Goal: Task Accomplishment & Management: Manage account settings

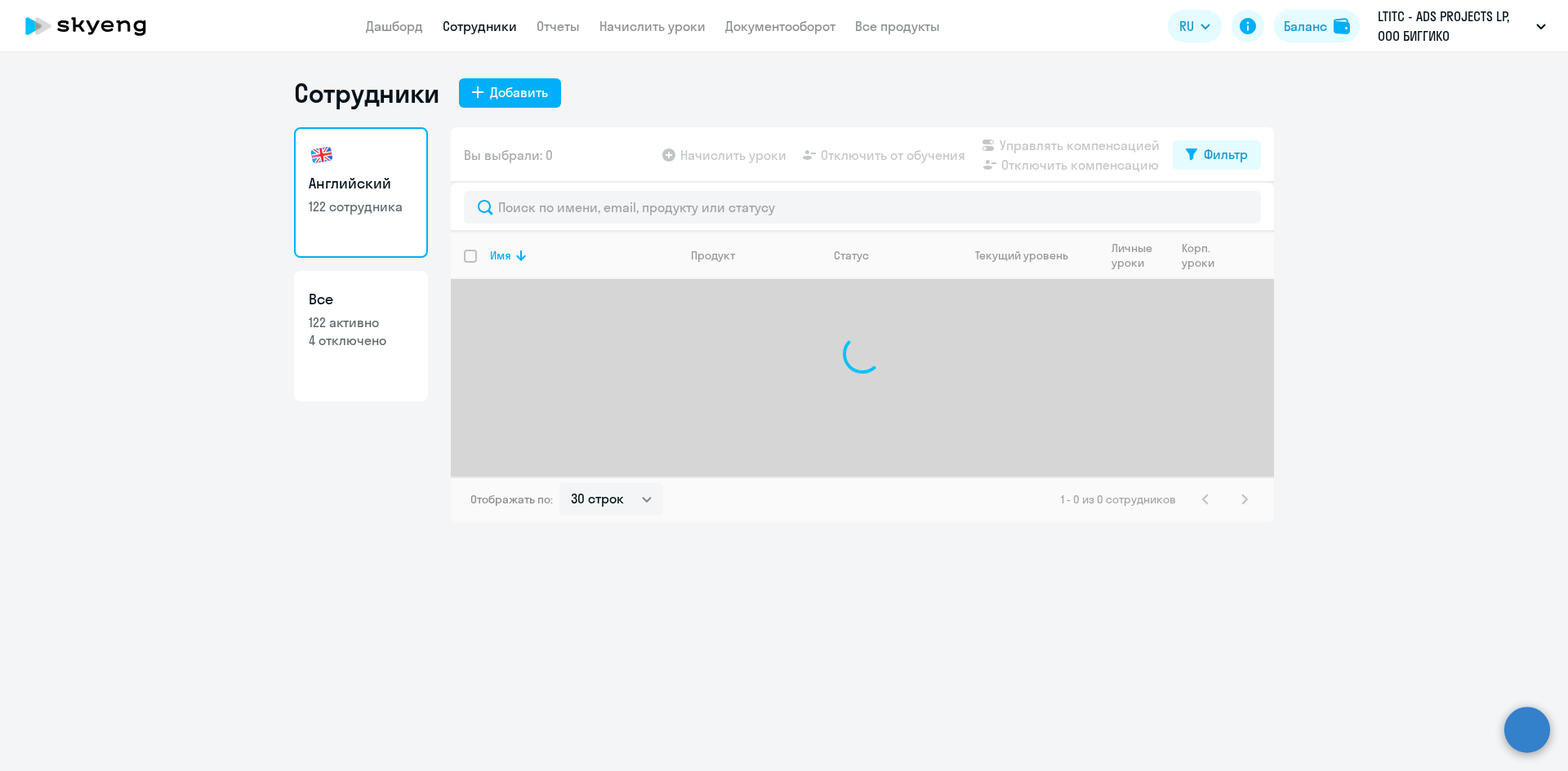
select select "30"
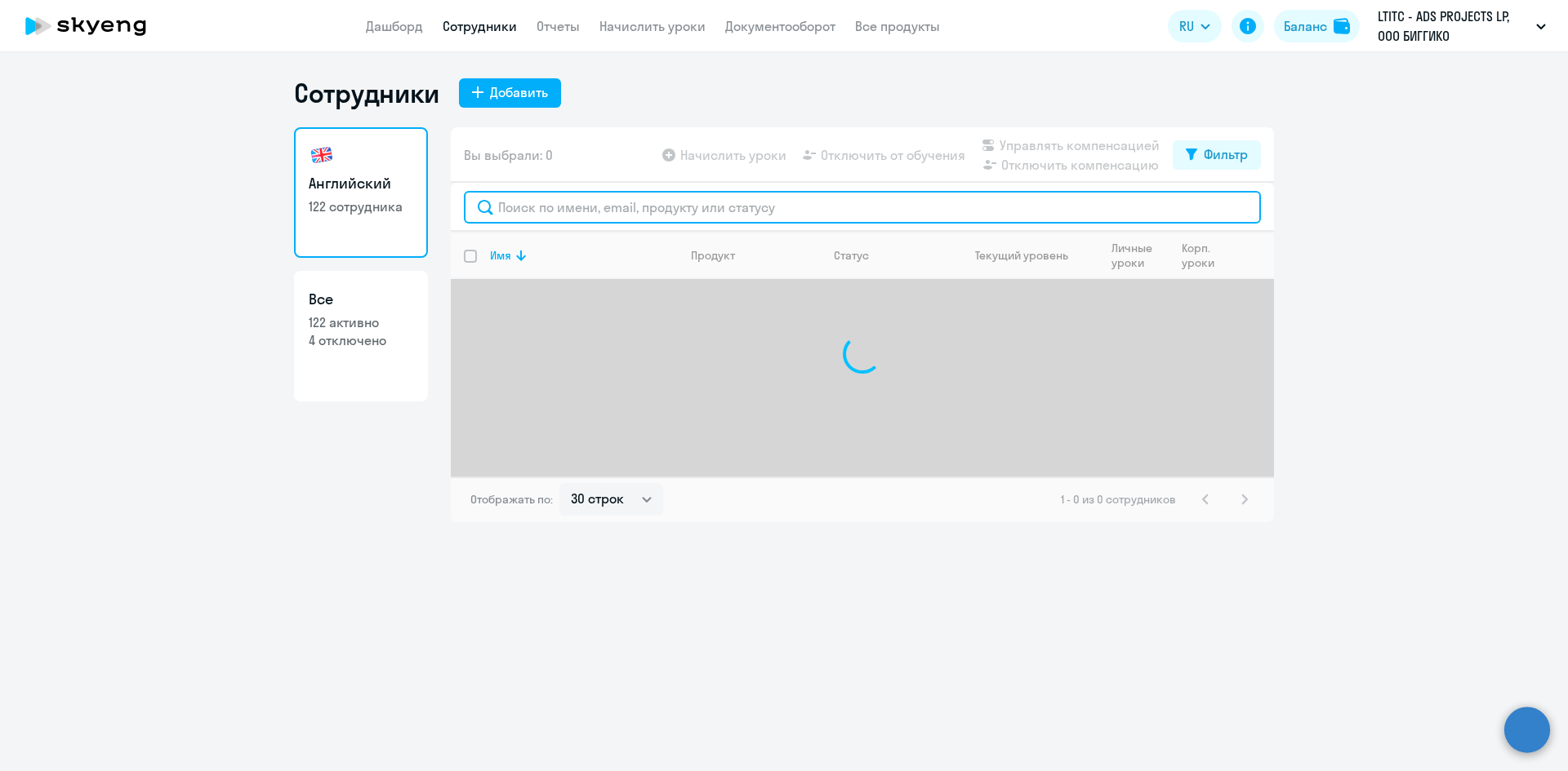
click at [554, 208] on input "text" at bounding box center [862, 207] width 797 height 33
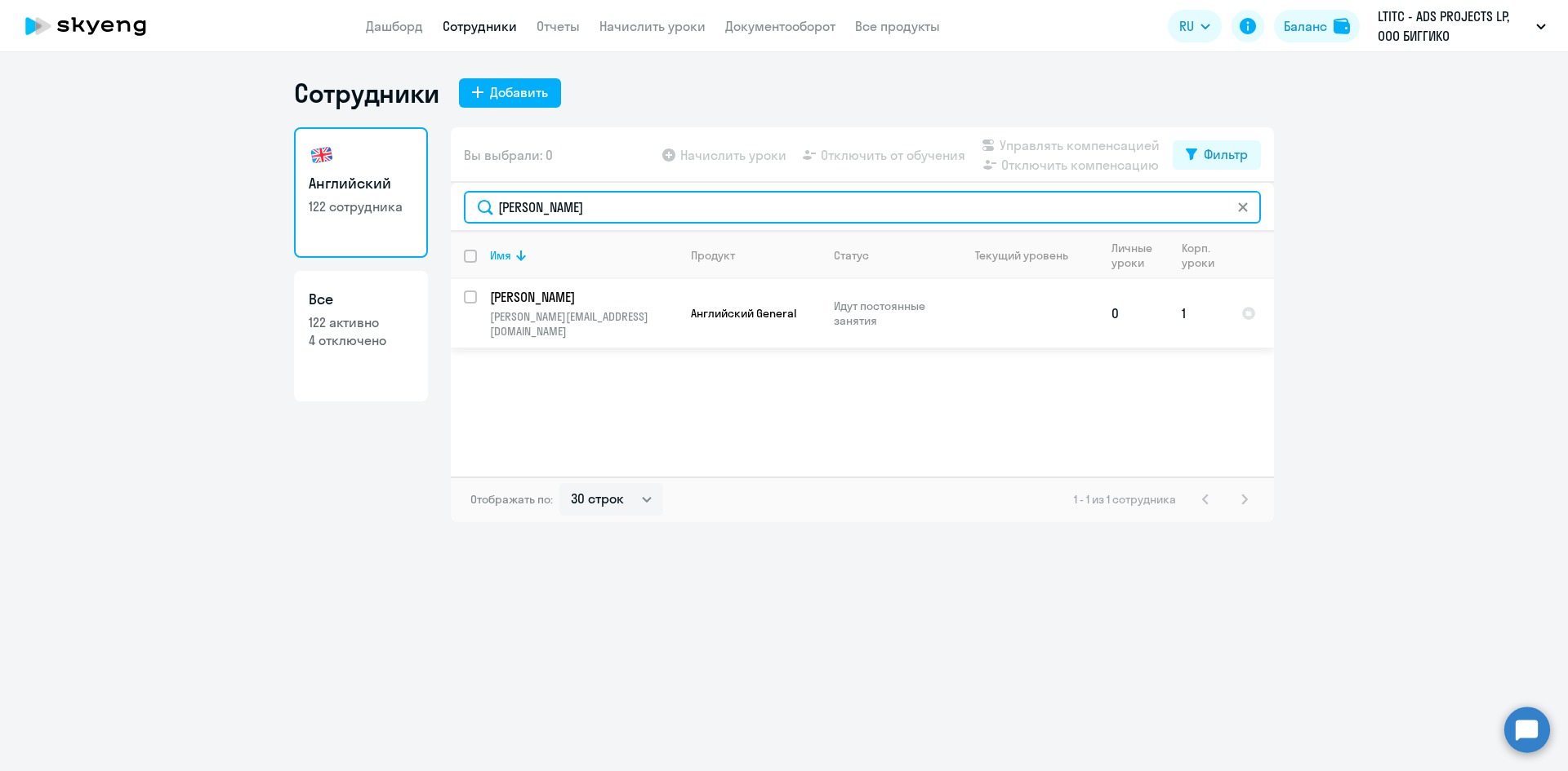
type input "[PERSON_NAME]"
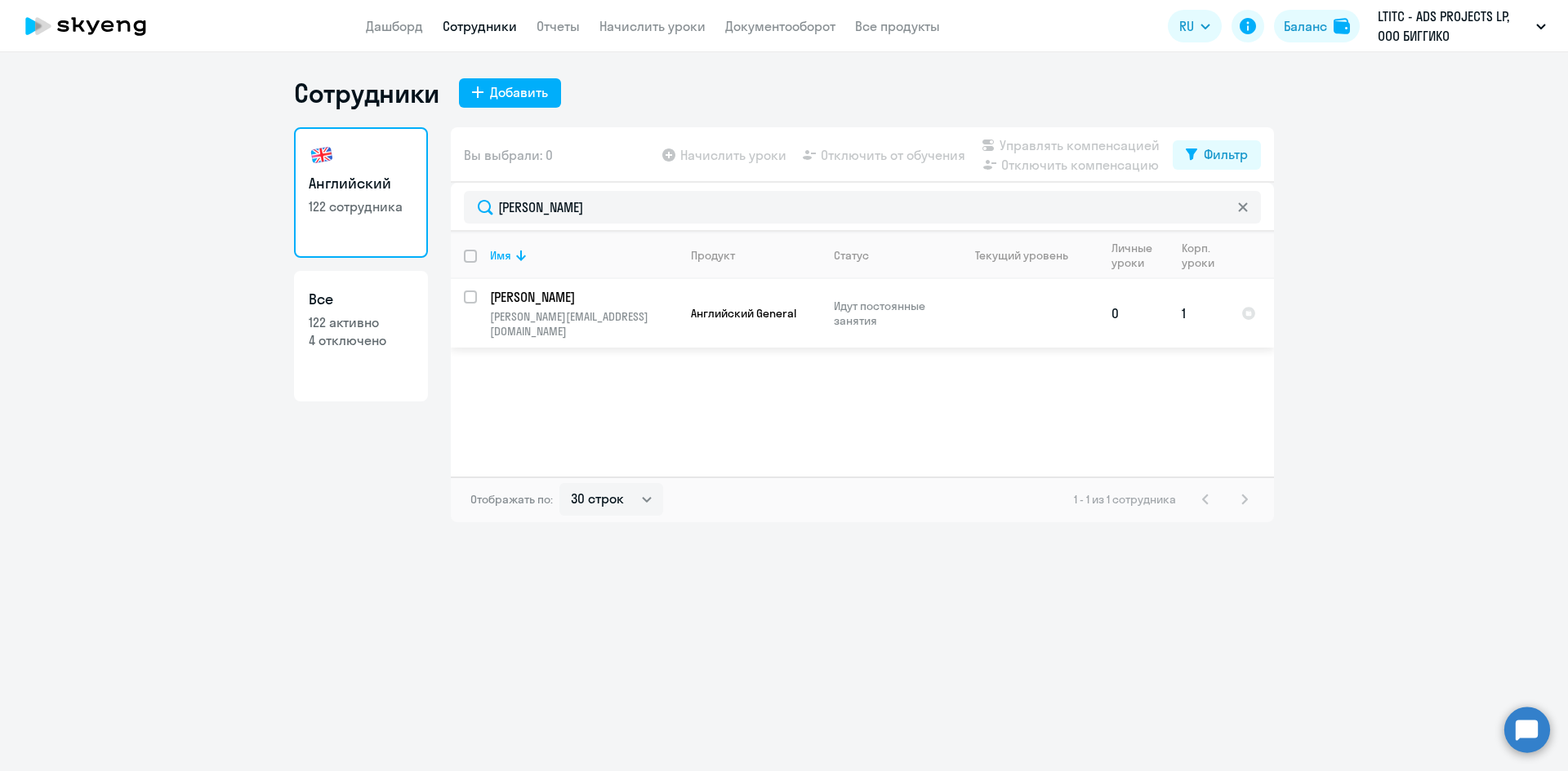
click at [474, 291] on input "select row 38194085" at bounding box center [480, 306] width 33 height 33
checkbox input "true"
click at [894, 153] on span "Отключить от обучения" at bounding box center [893, 155] width 144 height 19
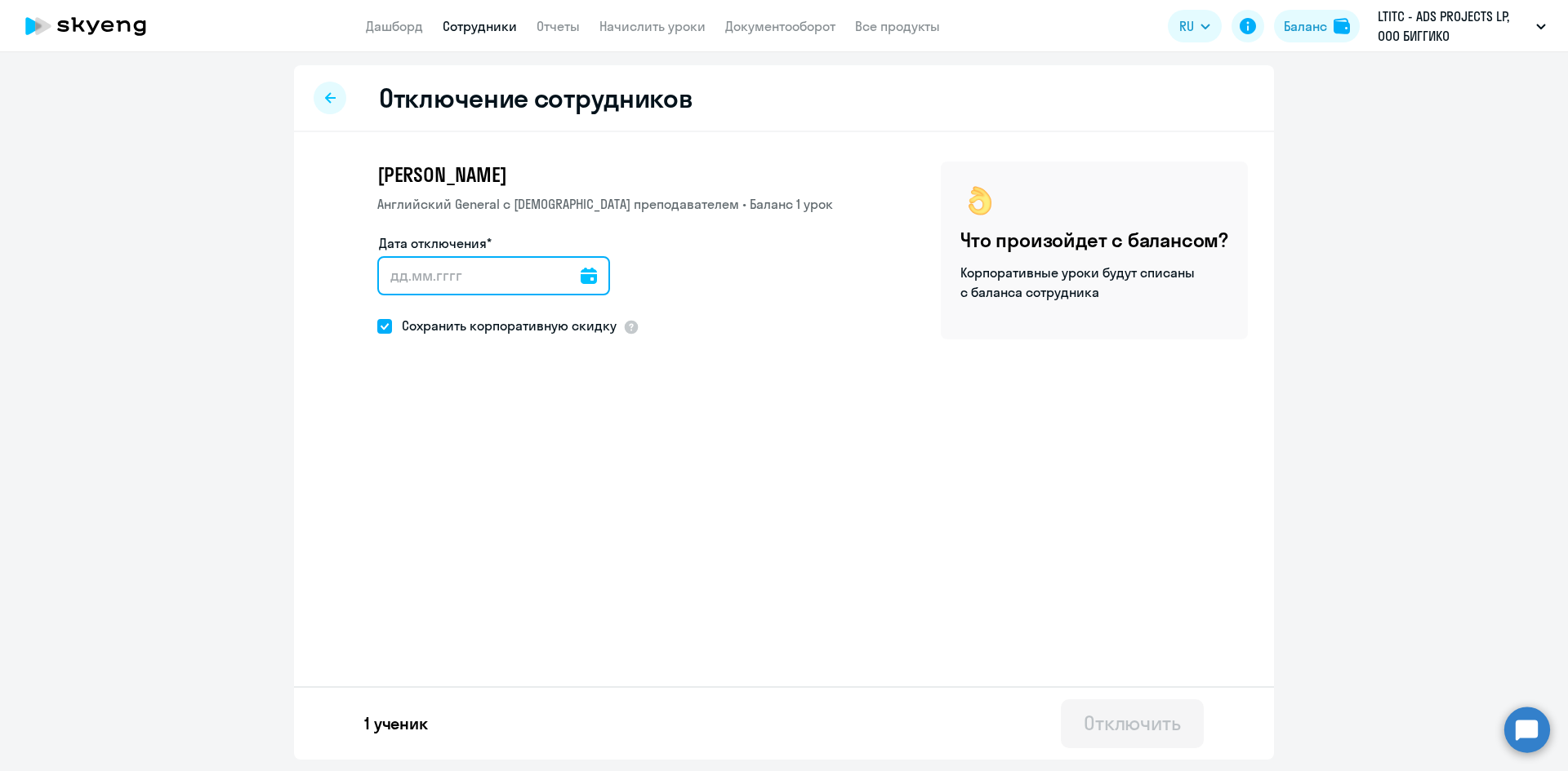
click at [542, 274] on input "Дата отключения*" at bounding box center [493, 275] width 232 height 40
click at [422, 276] on input "Дата отключения*" at bounding box center [493, 275] width 232 height 40
click at [570, 275] on input "Дата отключения*" at bounding box center [493, 275] width 232 height 40
click at [582, 278] on icon at bounding box center [588, 275] width 17 height 17
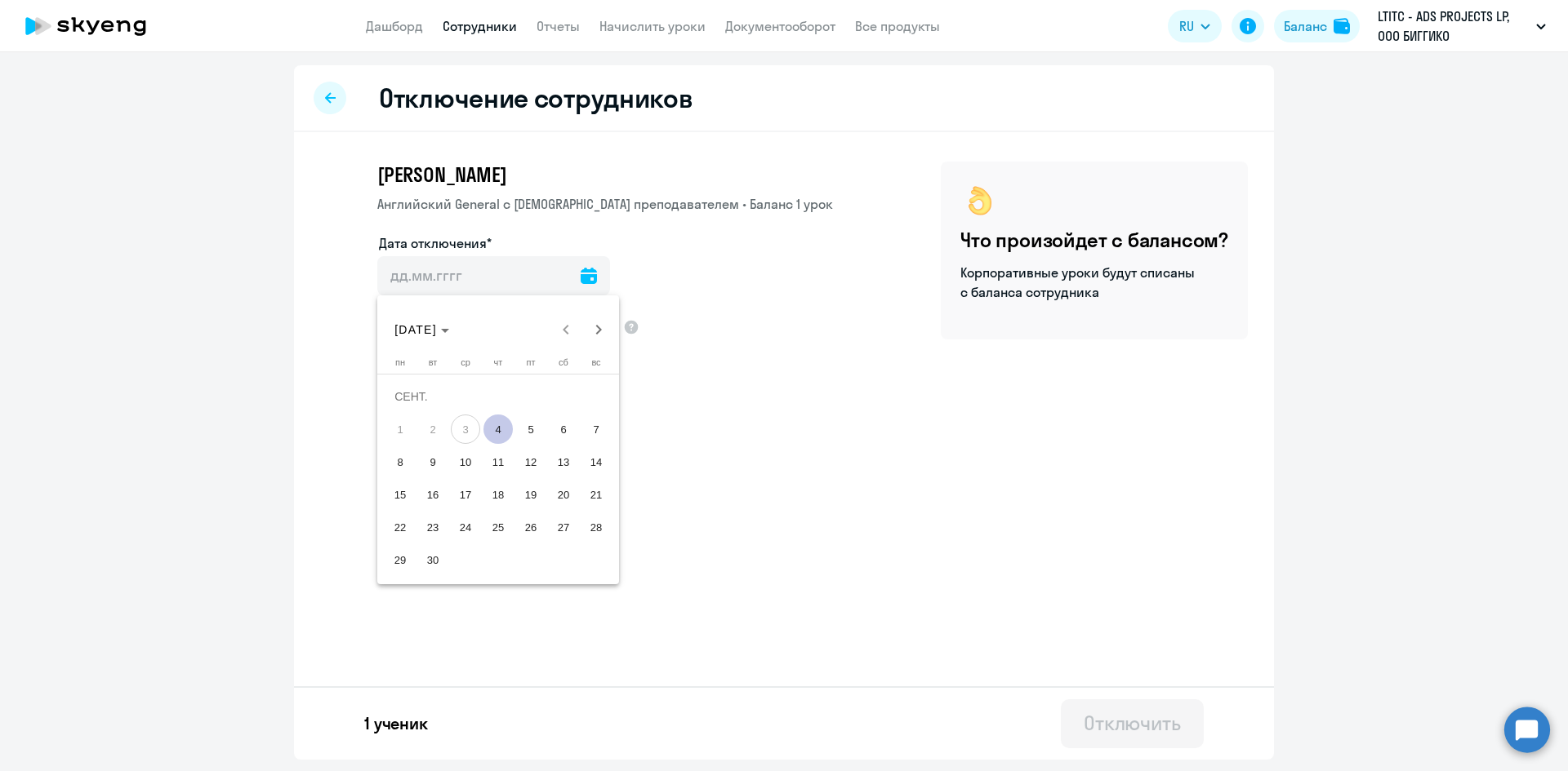
click at [497, 423] on span "4" at bounding box center [497, 429] width 29 height 29
type input "[DATE]"
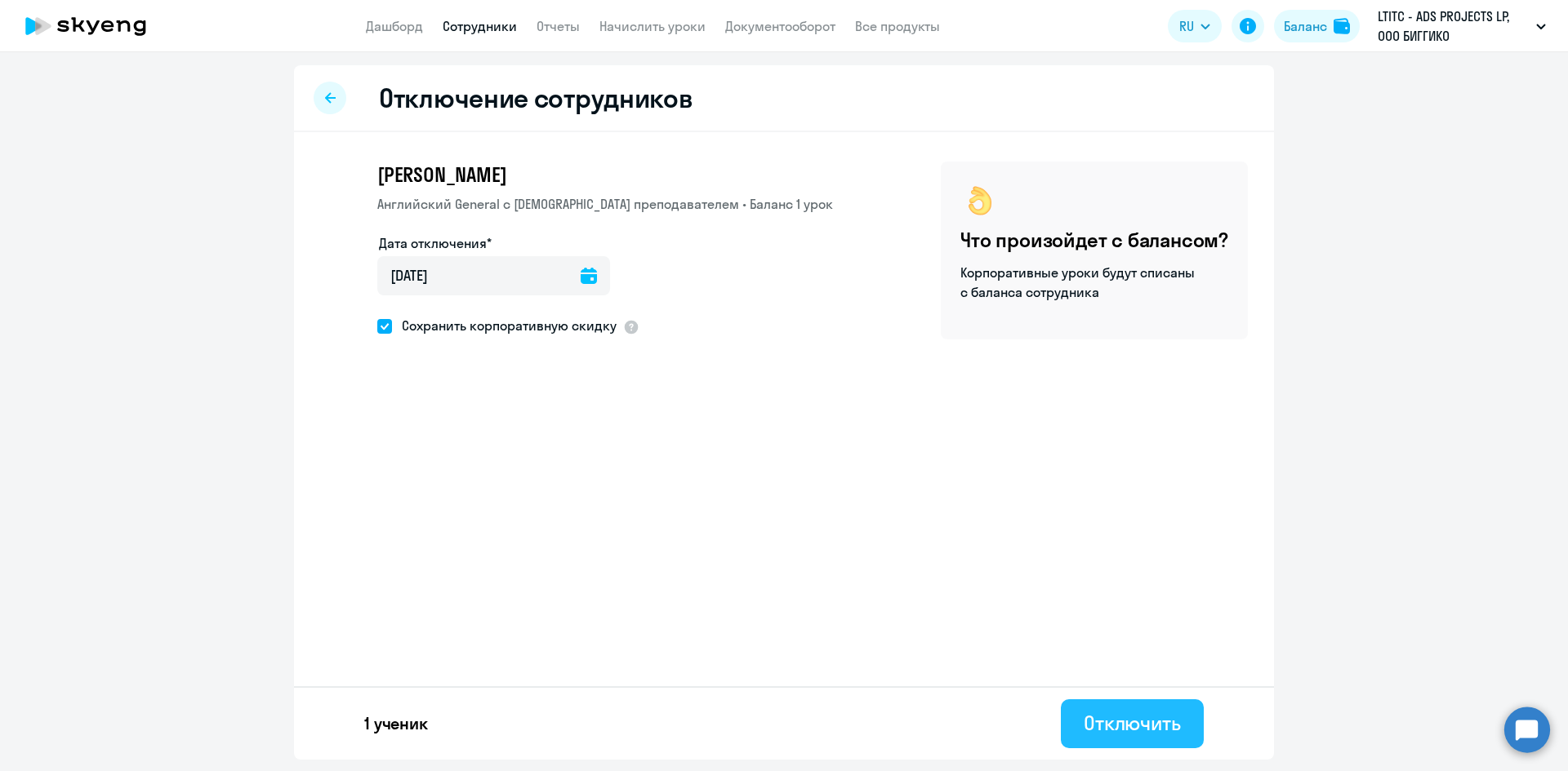
click at [1138, 727] on div "Отключить" at bounding box center [1132, 723] width 97 height 26
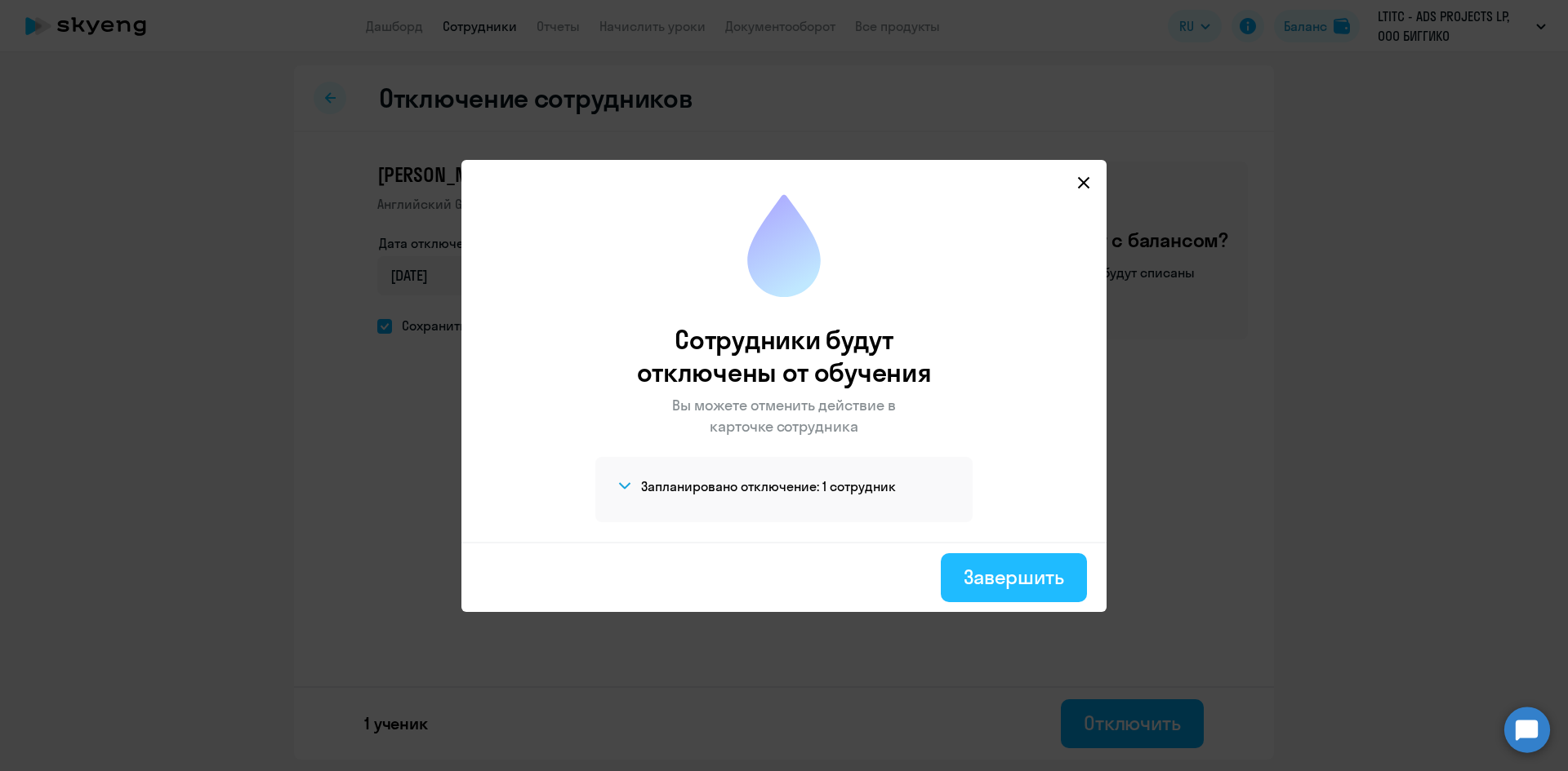
click at [1006, 586] on div "Завершить" at bounding box center [1013, 577] width 100 height 26
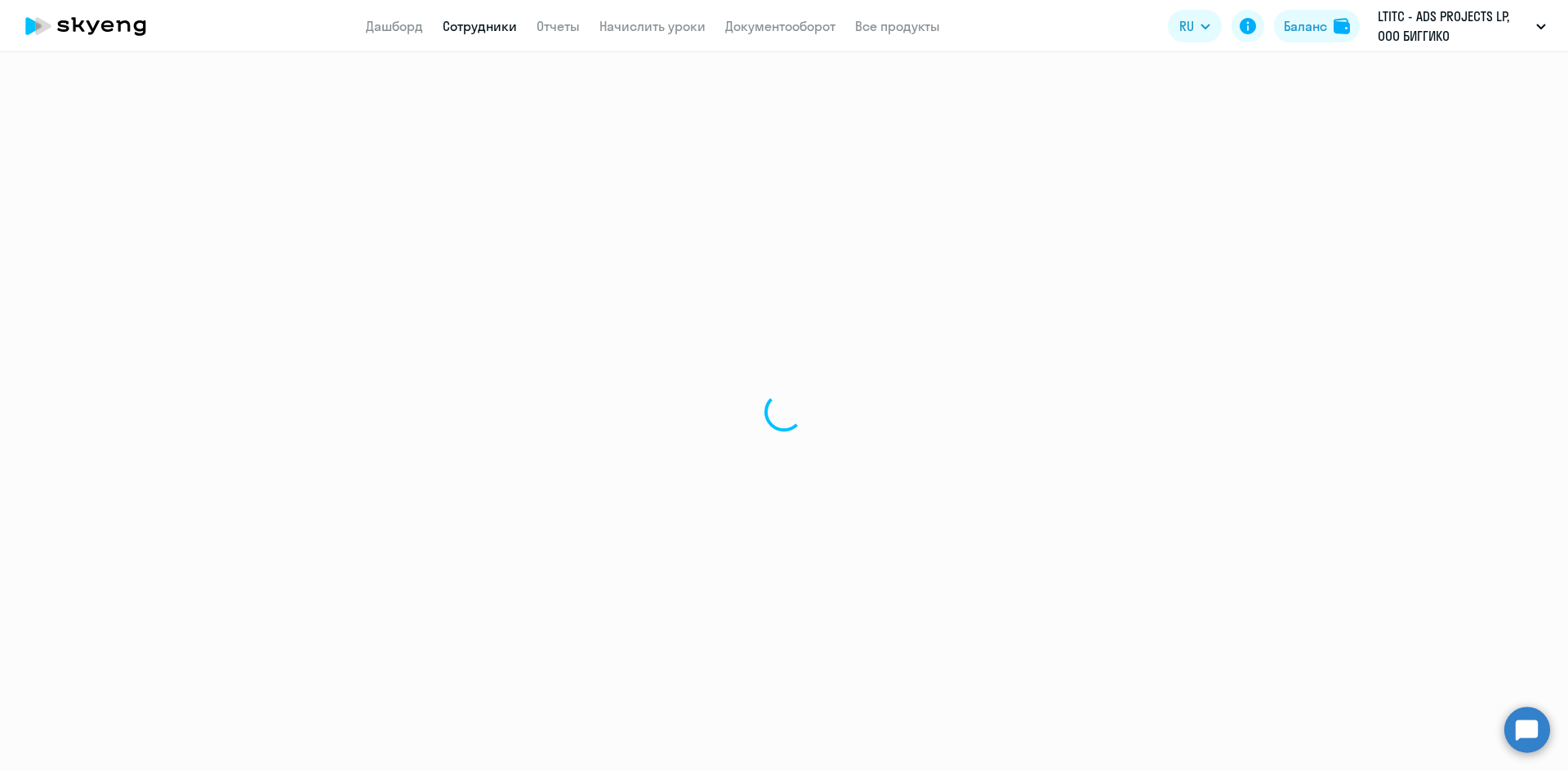
select select "30"
